Goal: Transaction & Acquisition: Purchase product/service

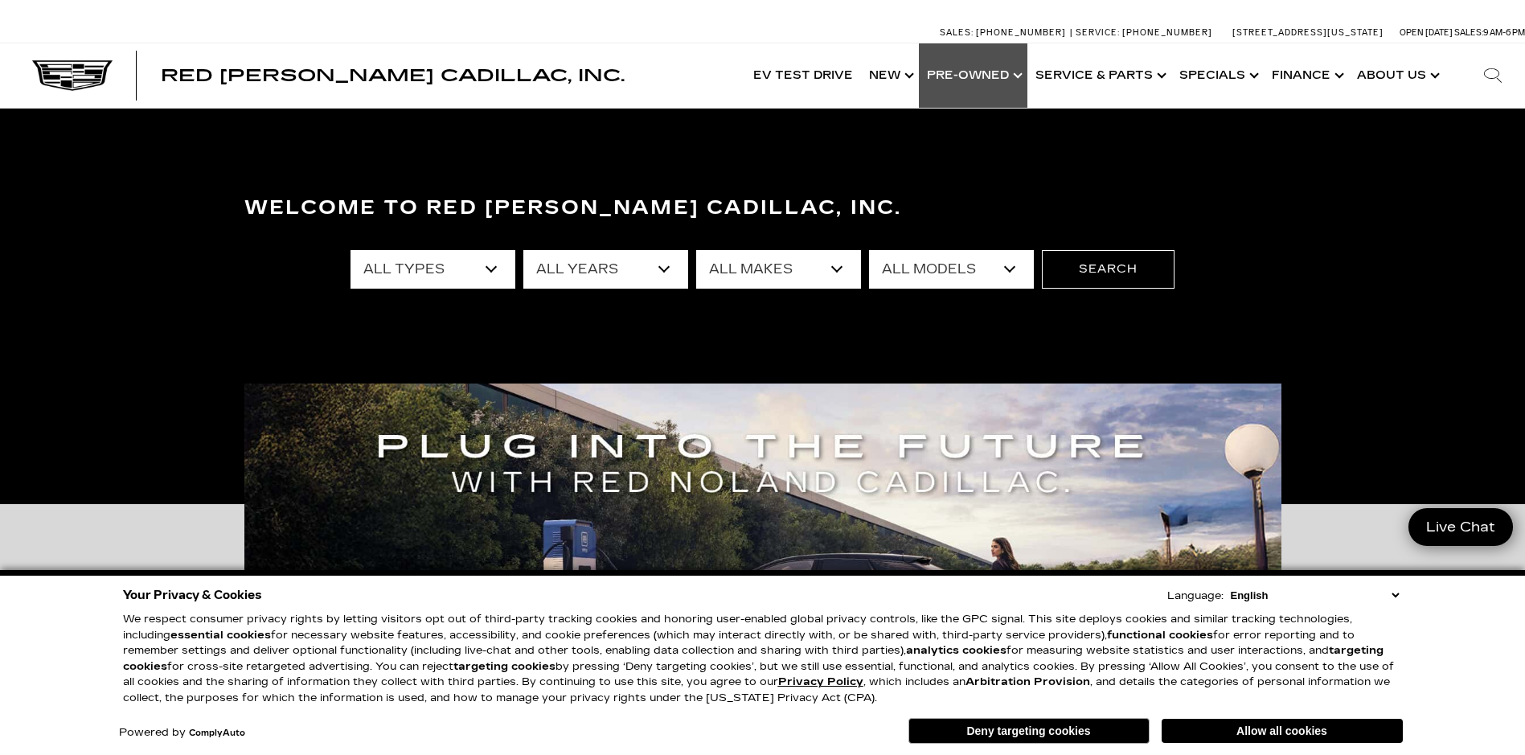
click at [979, 71] on link "Show Pre-Owned" at bounding box center [973, 75] width 108 height 64
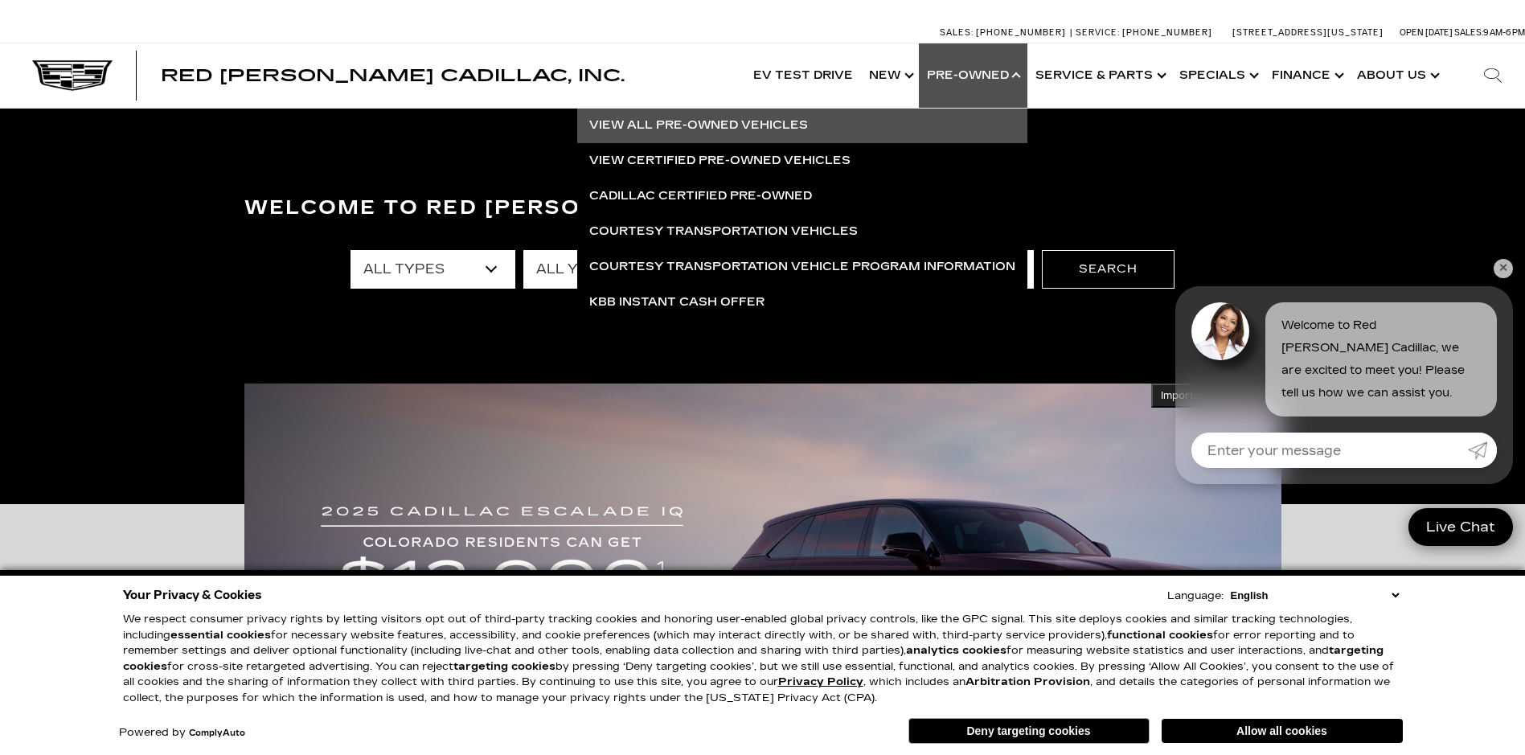
click at [696, 121] on link "View All Pre-Owned Vehicles" at bounding box center [802, 125] width 450 height 35
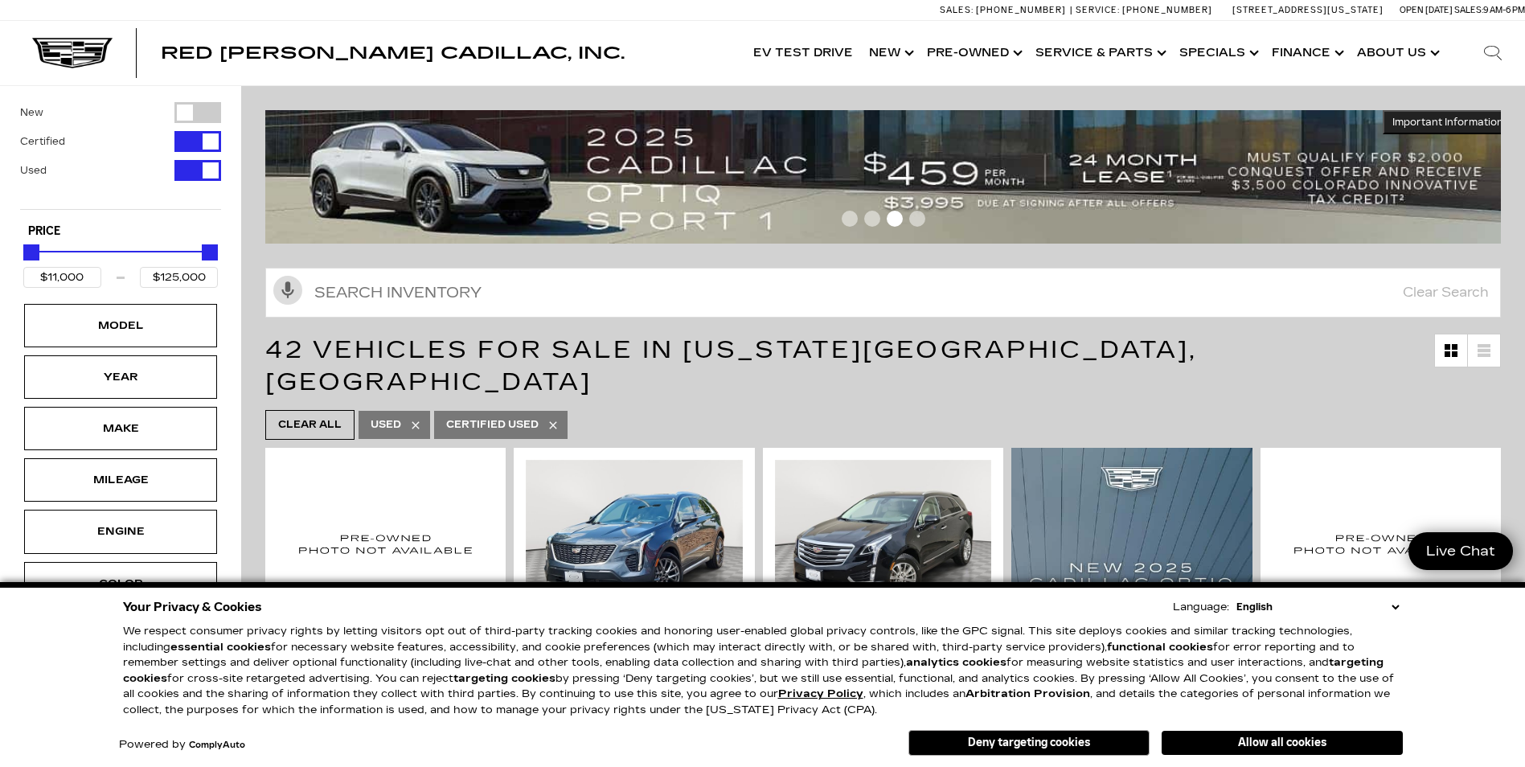
click at [488, 415] on span "Certified Used" at bounding box center [492, 425] width 92 height 20
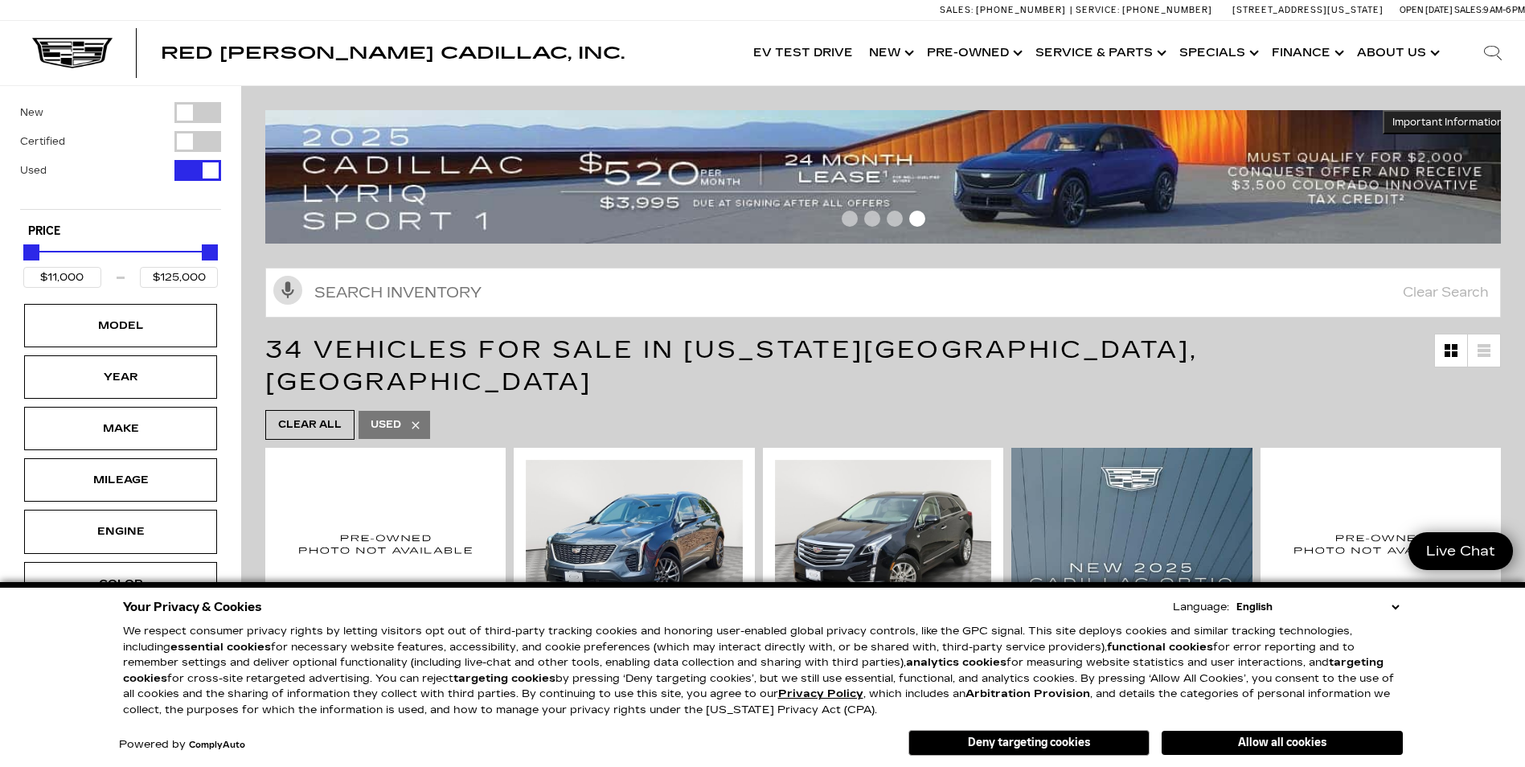
scroll to position [482, 0]
